Goal: Task Accomplishment & Management: Manage account settings

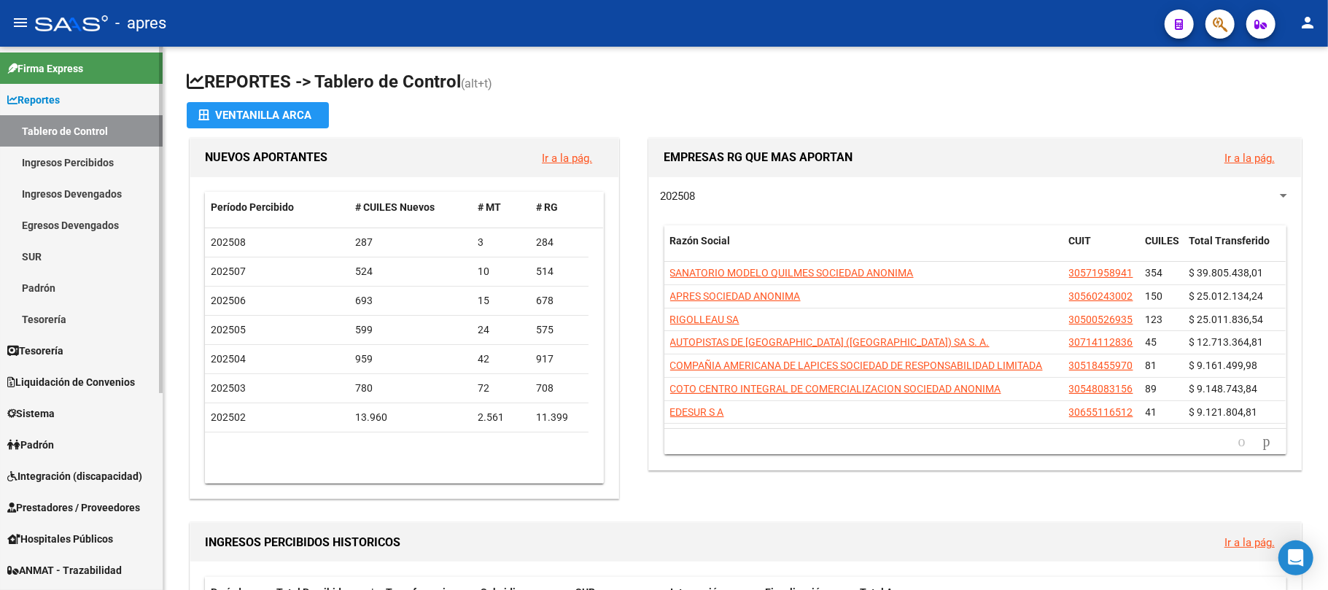
click at [50, 411] on span "Sistema" at bounding box center [30, 414] width 47 height 16
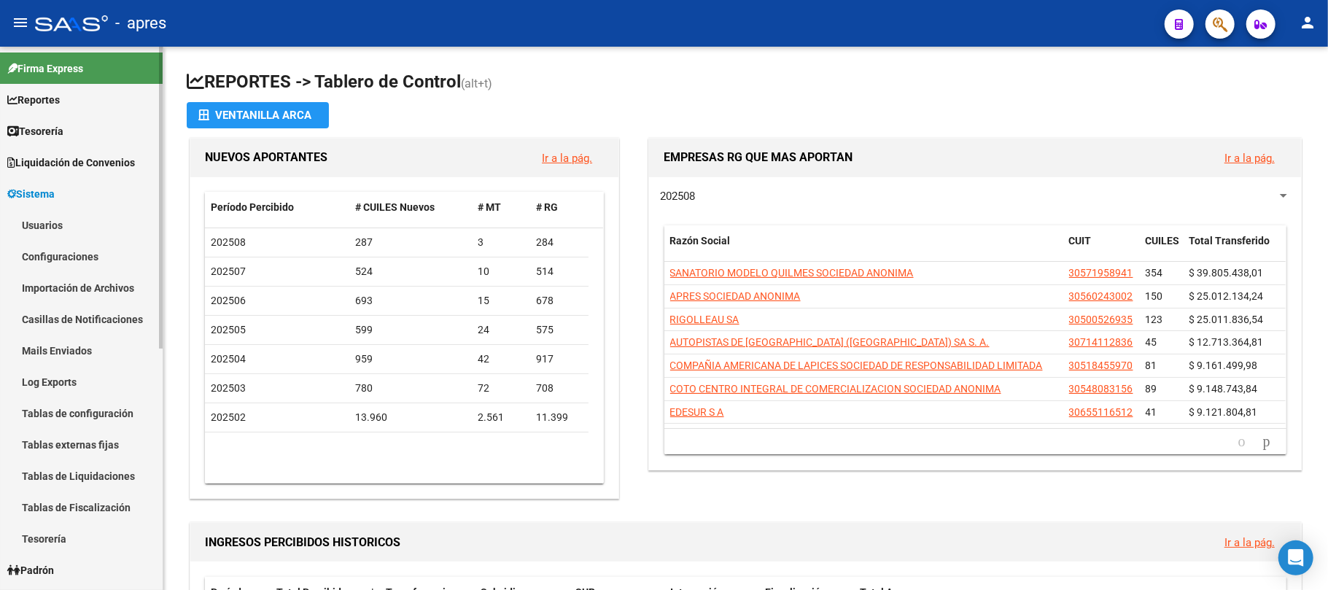
click at [53, 238] on link "Usuarios" at bounding box center [81, 224] width 163 height 31
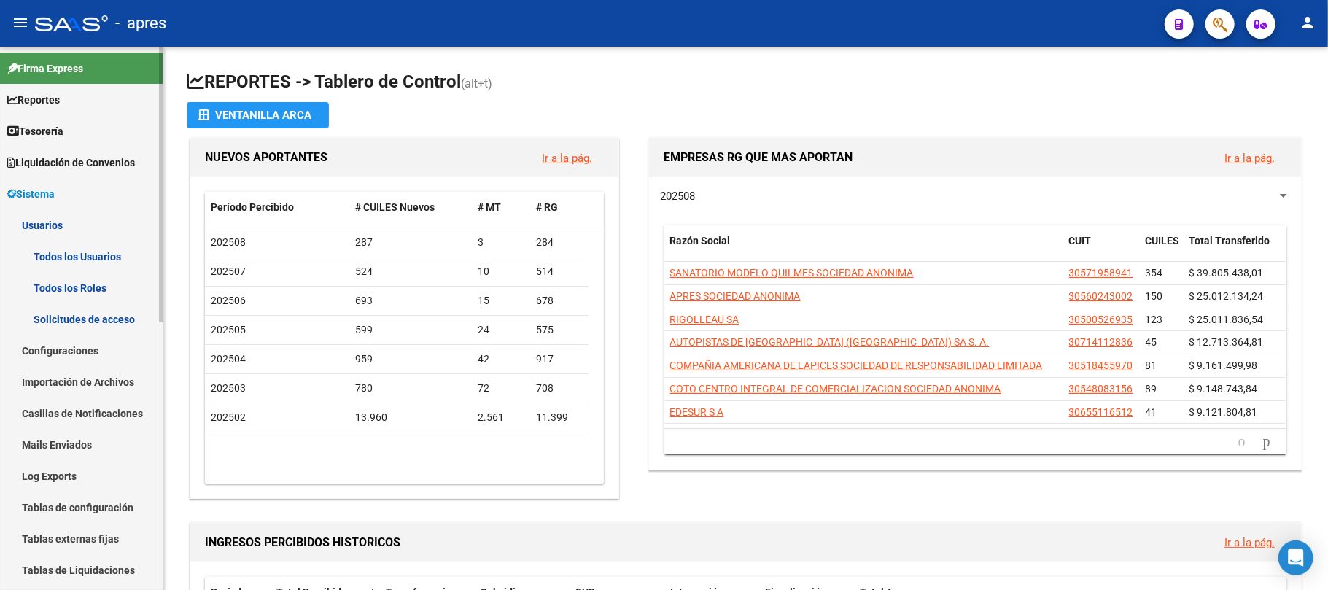
click at [115, 258] on link "Todos los Usuarios" at bounding box center [81, 256] width 163 height 31
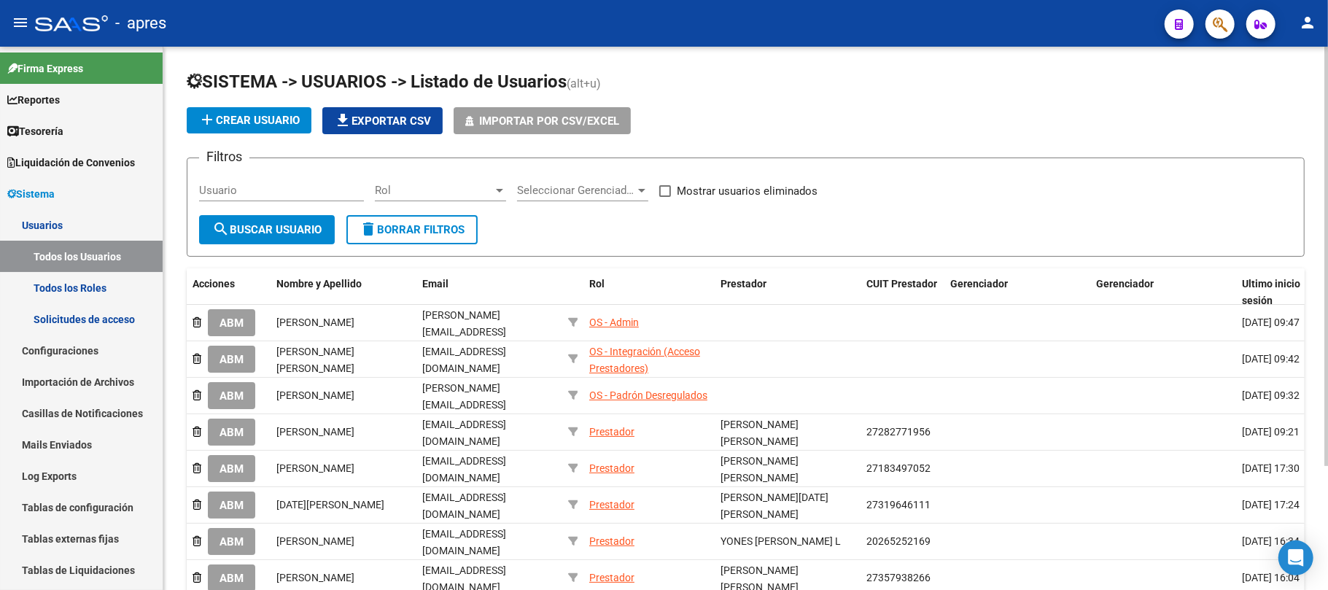
click at [316, 182] on div "Usuario" at bounding box center [281, 185] width 165 height 31
type input "dominguez"
click at [281, 231] on span "search Buscar Usuario" at bounding box center [266, 229] width 109 height 13
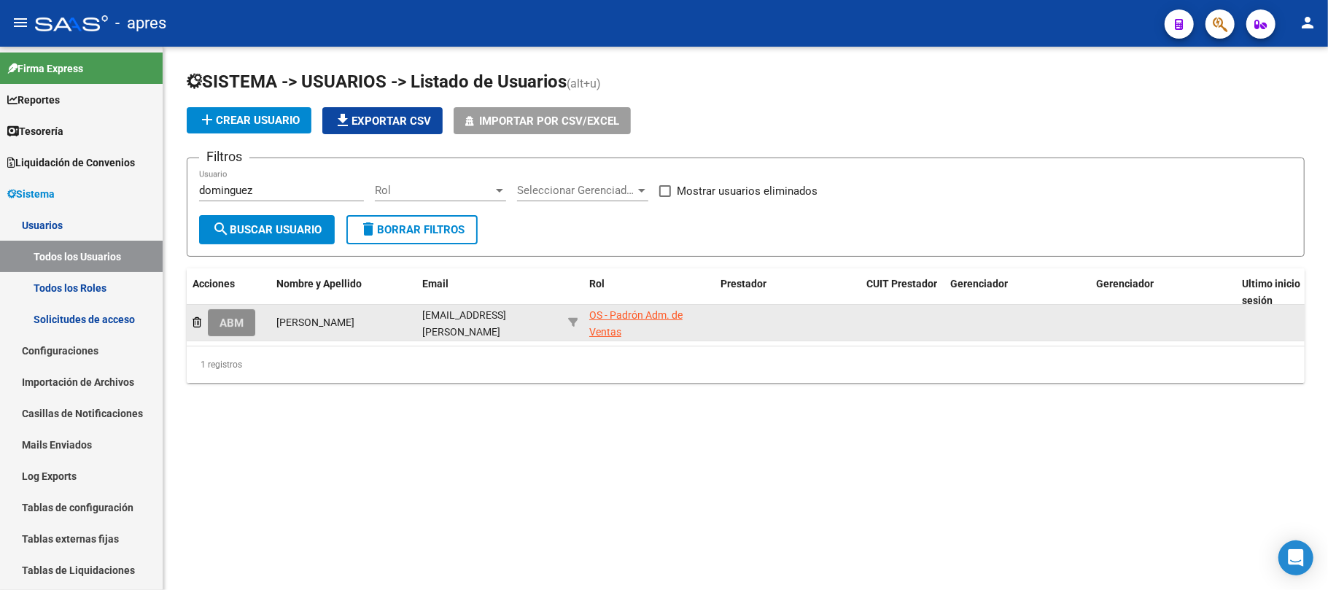
click at [214, 322] on button "ABM" at bounding box center [231, 322] width 47 height 27
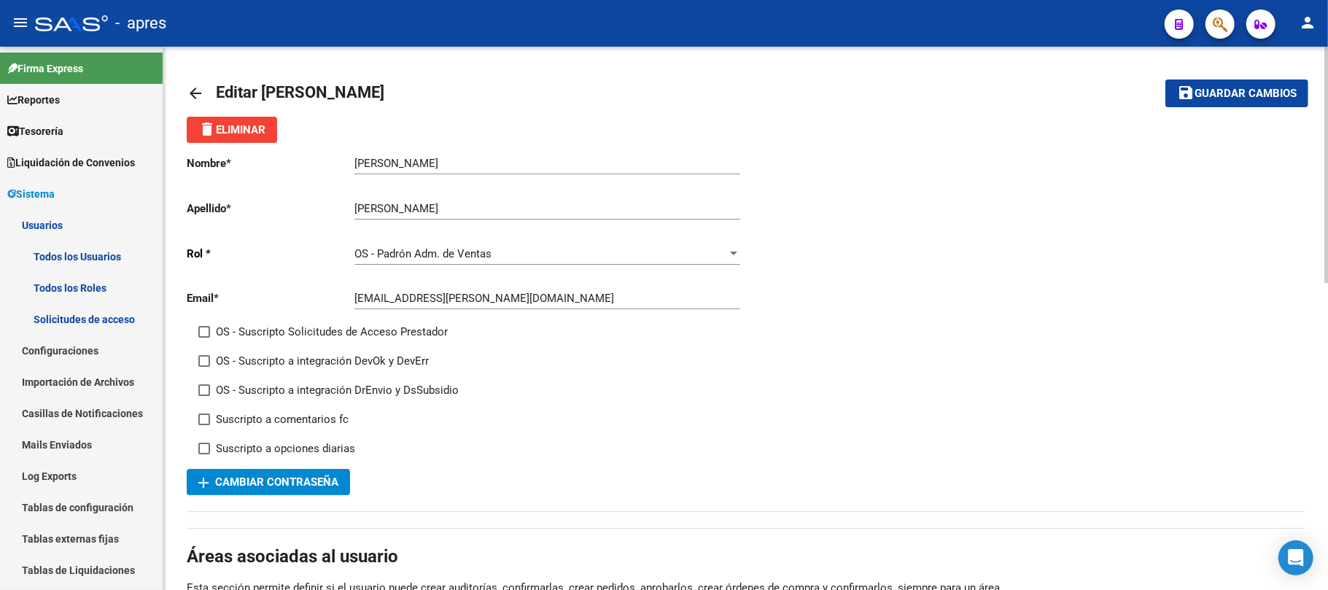
click at [429, 298] on input "[EMAIL_ADDRESS][PERSON_NAME][DOMAIN_NAME]" at bounding box center [547, 298] width 386 height 13
click at [275, 478] on span "add Cambiar Contraseña" at bounding box center [268, 482] width 140 height 13
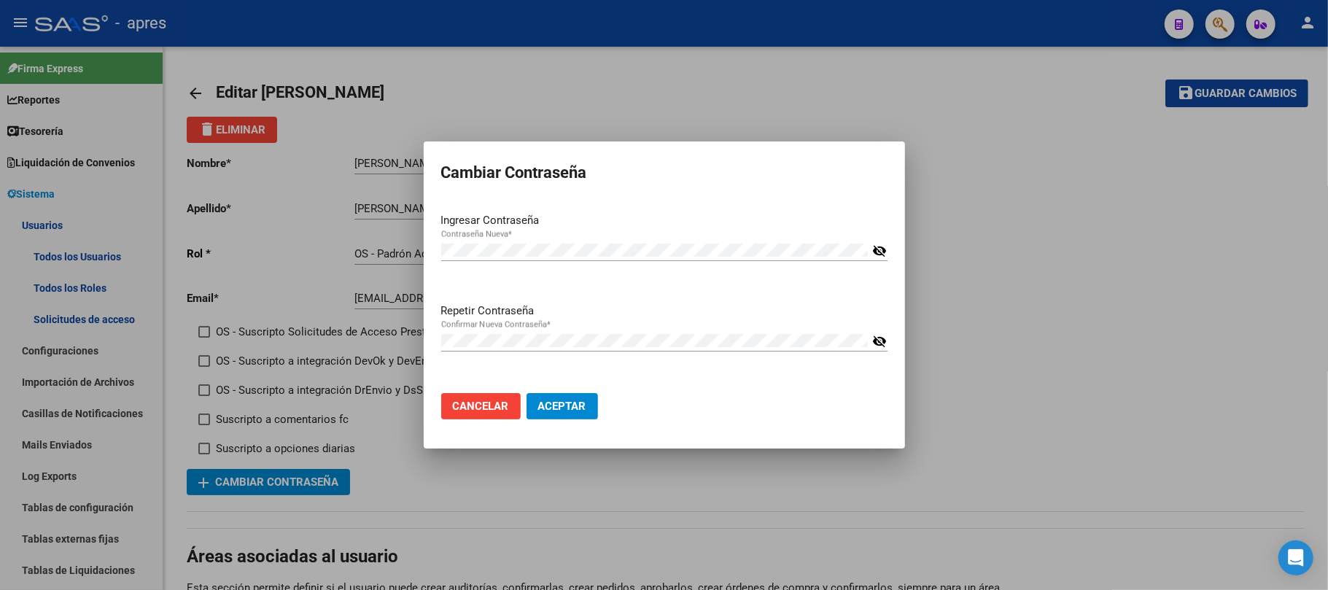
click at [882, 249] on mat-icon "visibility_off" at bounding box center [879, 251] width 15 height 18
click at [882, 249] on mat-icon "visibility" at bounding box center [879, 251] width 15 height 18
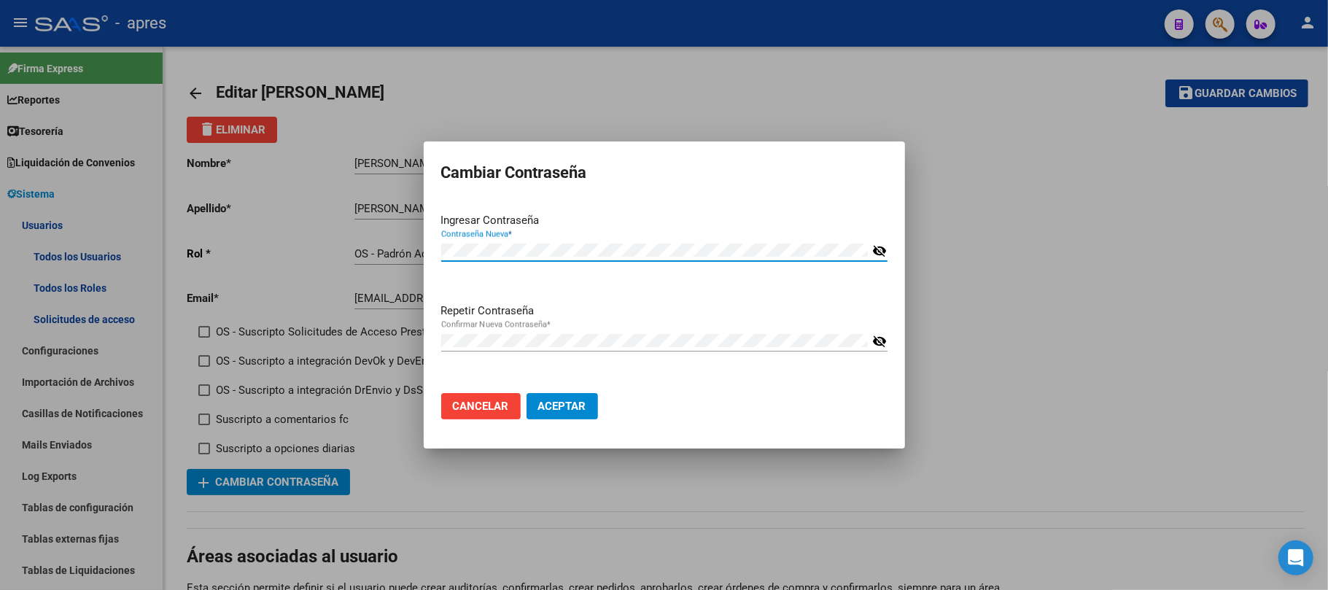
click at [873, 254] on mat-icon "visibility_off" at bounding box center [879, 251] width 15 height 18
click at [876, 344] on mat-icon "visibility_off" at bounding box center [879, 342] width 15 height 18
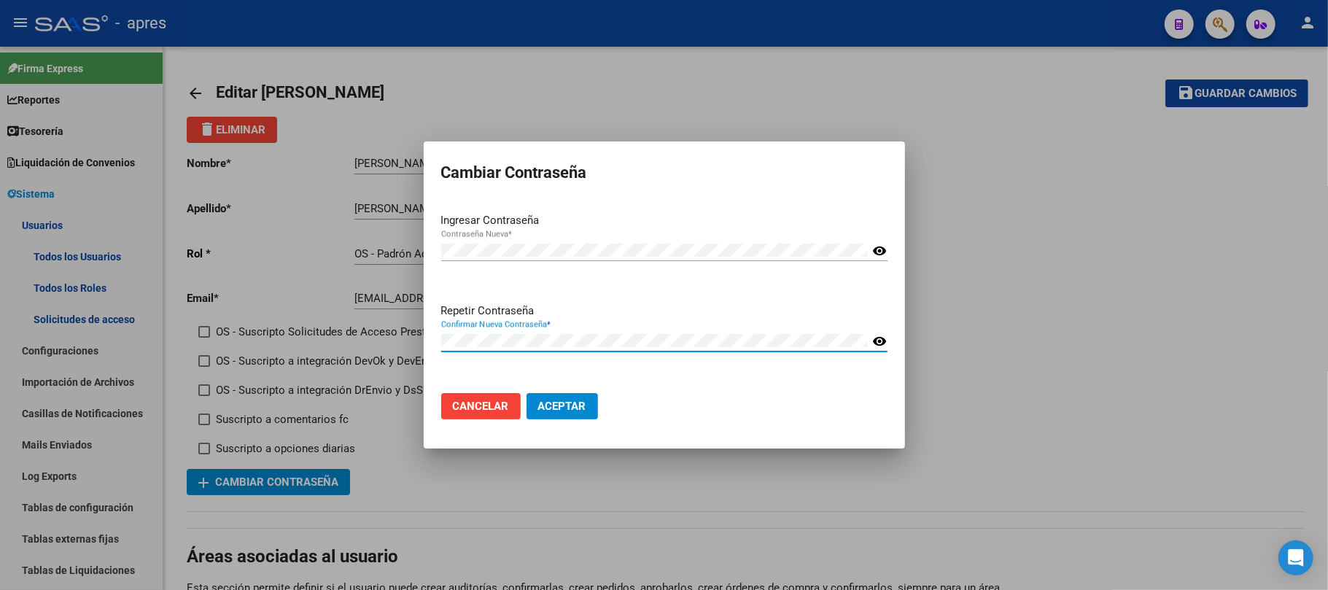
click at [570, 403] on span "Aceptar" at bounding box center [562, 406] width 48 height 13
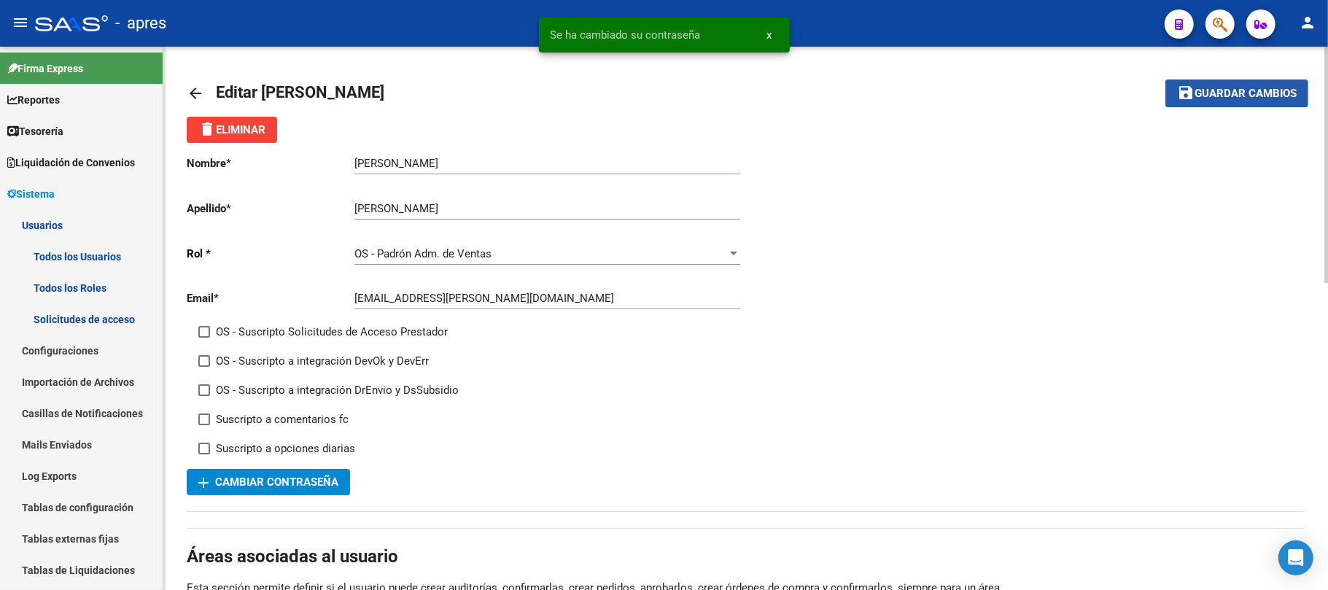
click at [1217, 106] on button "save Guardar cambios" at bounding box center [1236, 92] width 143 height 27
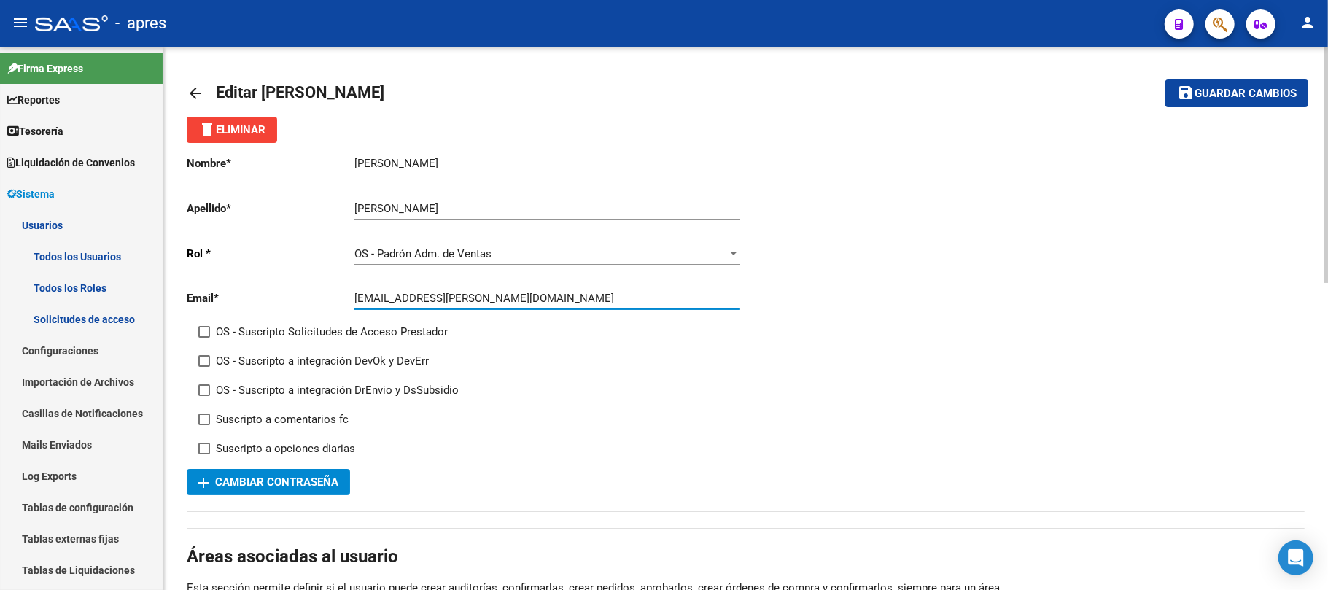
drag, startPoint x: 528, startPoint y: 299, endPoint x: 357, endPoint y: 295, distance: 171.4
click at [357, 295] on input "[EMAIL_ADDRESS][PERSON_NAME][DOMAIN_NAME]" at bounding box center [547, 298] width 386 height 13
click at [524, 301] on input "[EMAIL_ADDRESS][PERSON_NAME][DOMAIN_NAME]" at bounding box center [547, 298] width 386 height 13
click at [190, 79] on link "arrow_back" at bounding box center [201, 93] width 29 height 34
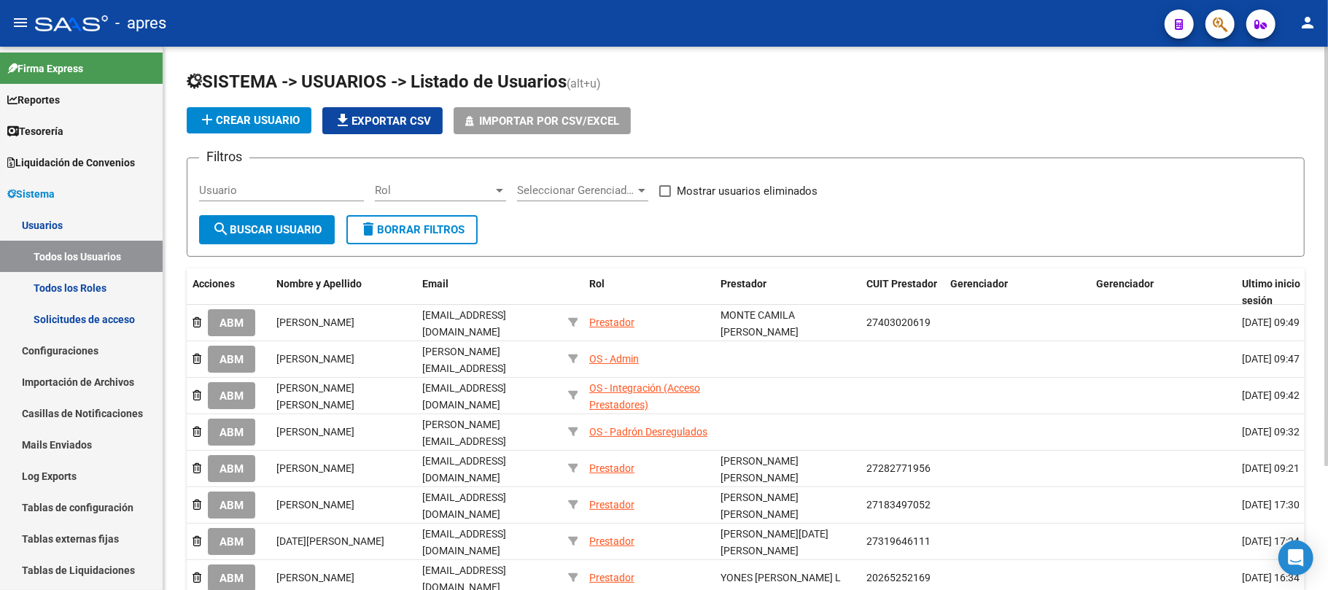
click at [1082, 82] on h1 "SISTEMA -> USUARIOS -> Listado de Usuarios (alt+u)" at bounding box center [746, 83] width 1118 height 26
